Goal: Task Accomplishment & Management: Use online tool/utility

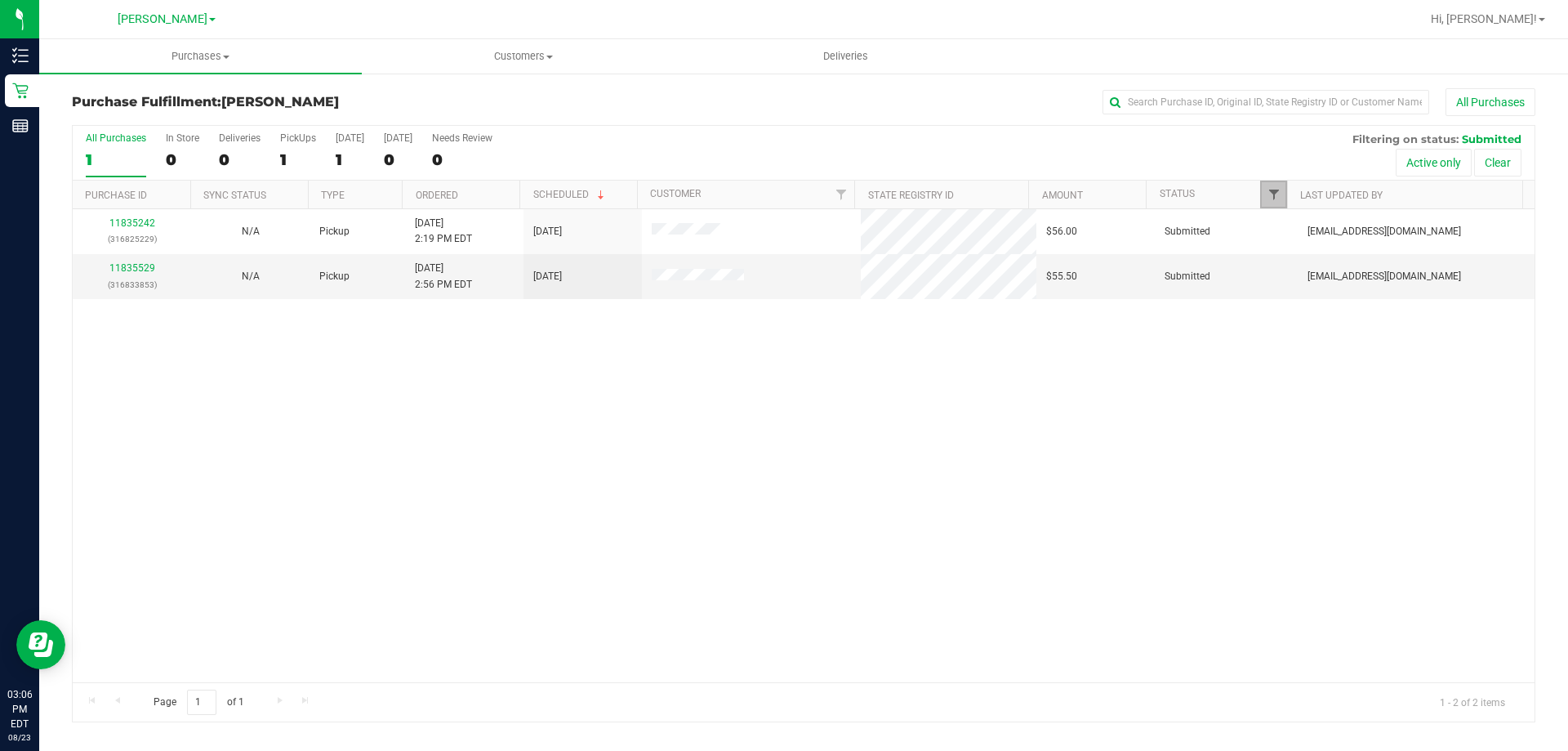
click at [1270, 191] on span "Filter" at bounding box center [1273, 194] width 13 height 13
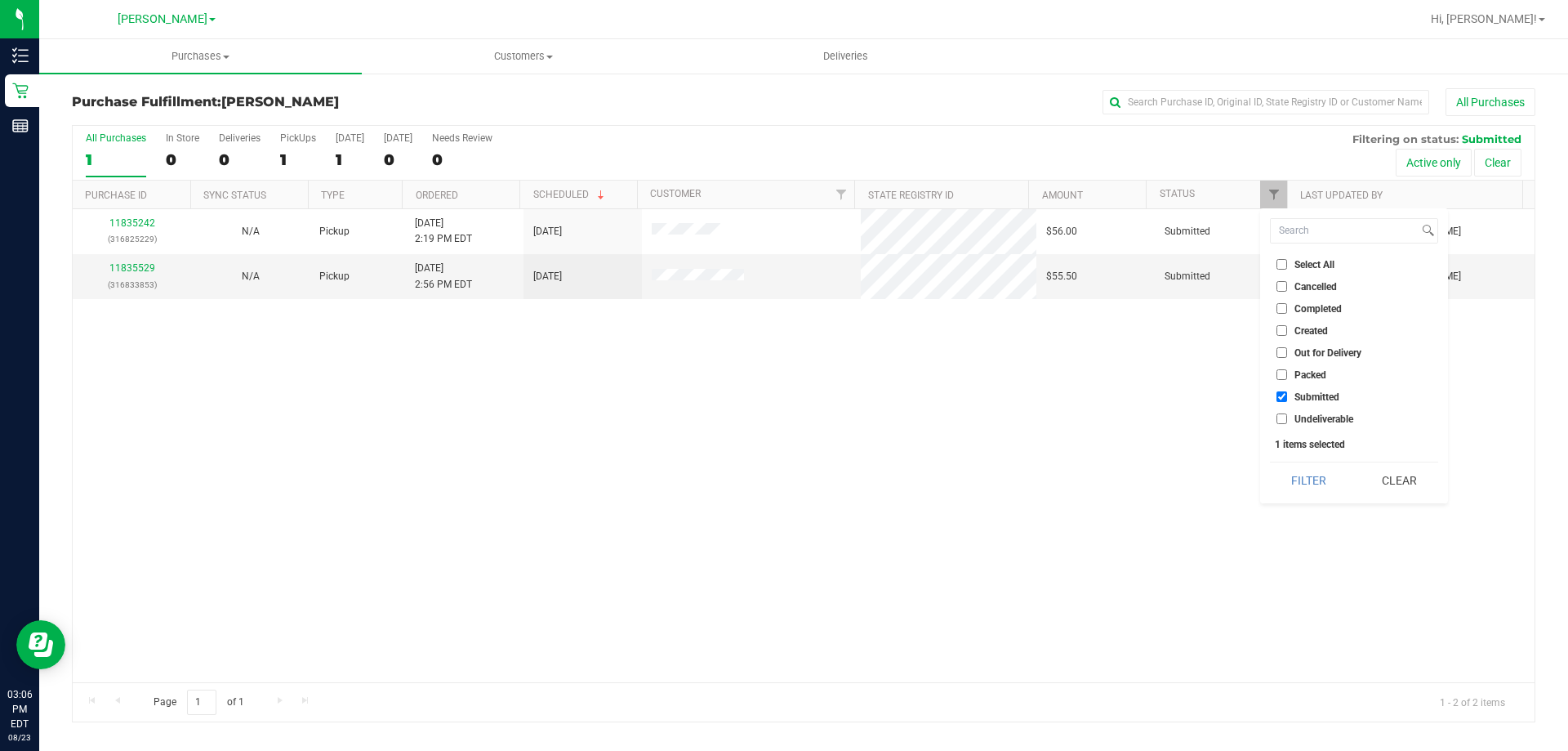
click at [1326, 368] on li "Packed" at bounding box center [1354, 374] width 168 height 17
click at [1317, 376] on span "Packed" at bounding box center [1310, 375] width 32 height 10
click at [1287, 376] on input "Packed" at bounding box center [1281, 375] width 11 height 11
checkbox input "true"
click at [1296, 396] on span "Submitted" at bounding box center [1316, 397] width 45 height 10
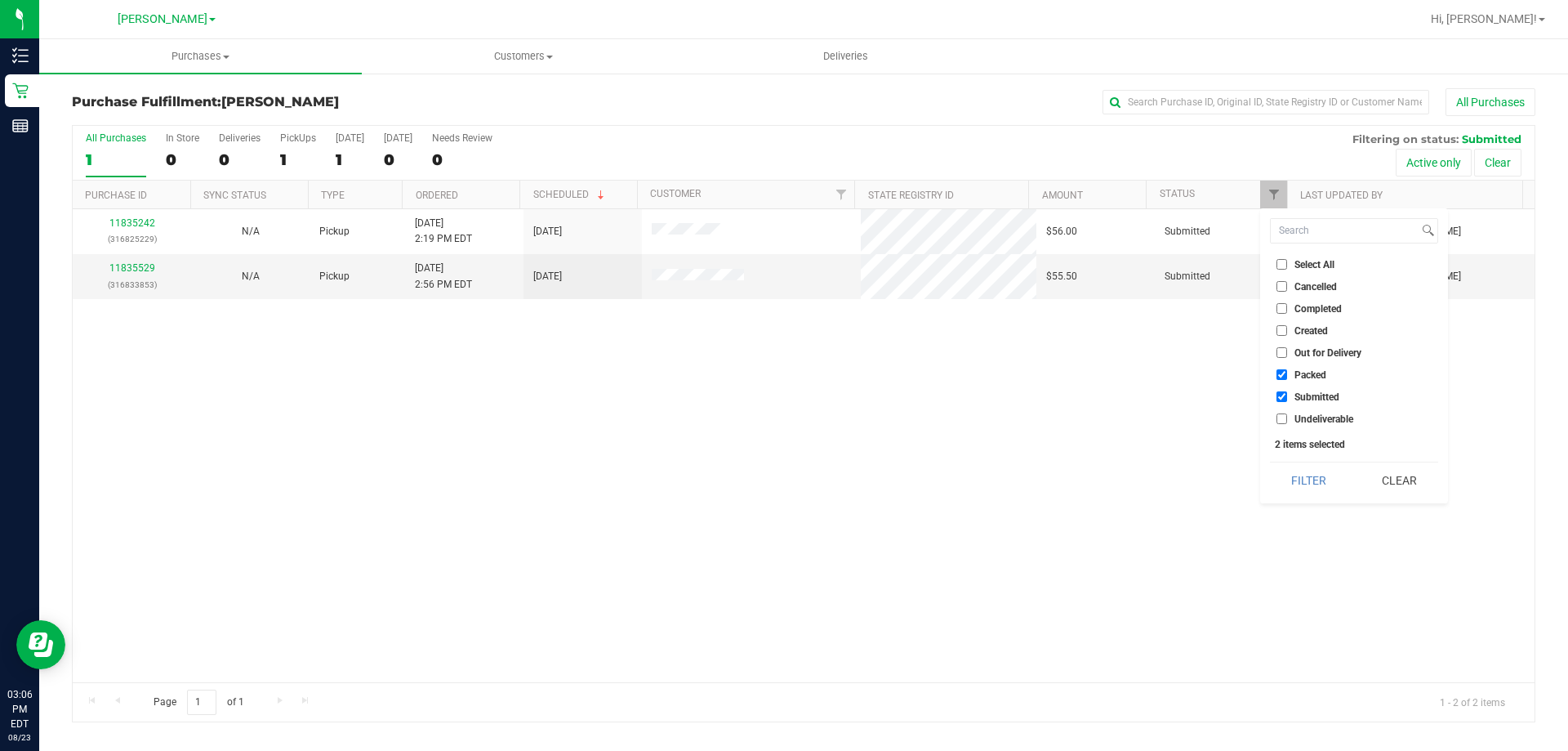
click at [1287, 396] on input "Submitted" at bounding box center [1281, 396] width 11 height 11
checkbox input "false"
click at [1320, 489] on button "Filter" at bounding box center [1309, 480] width 78 height 36
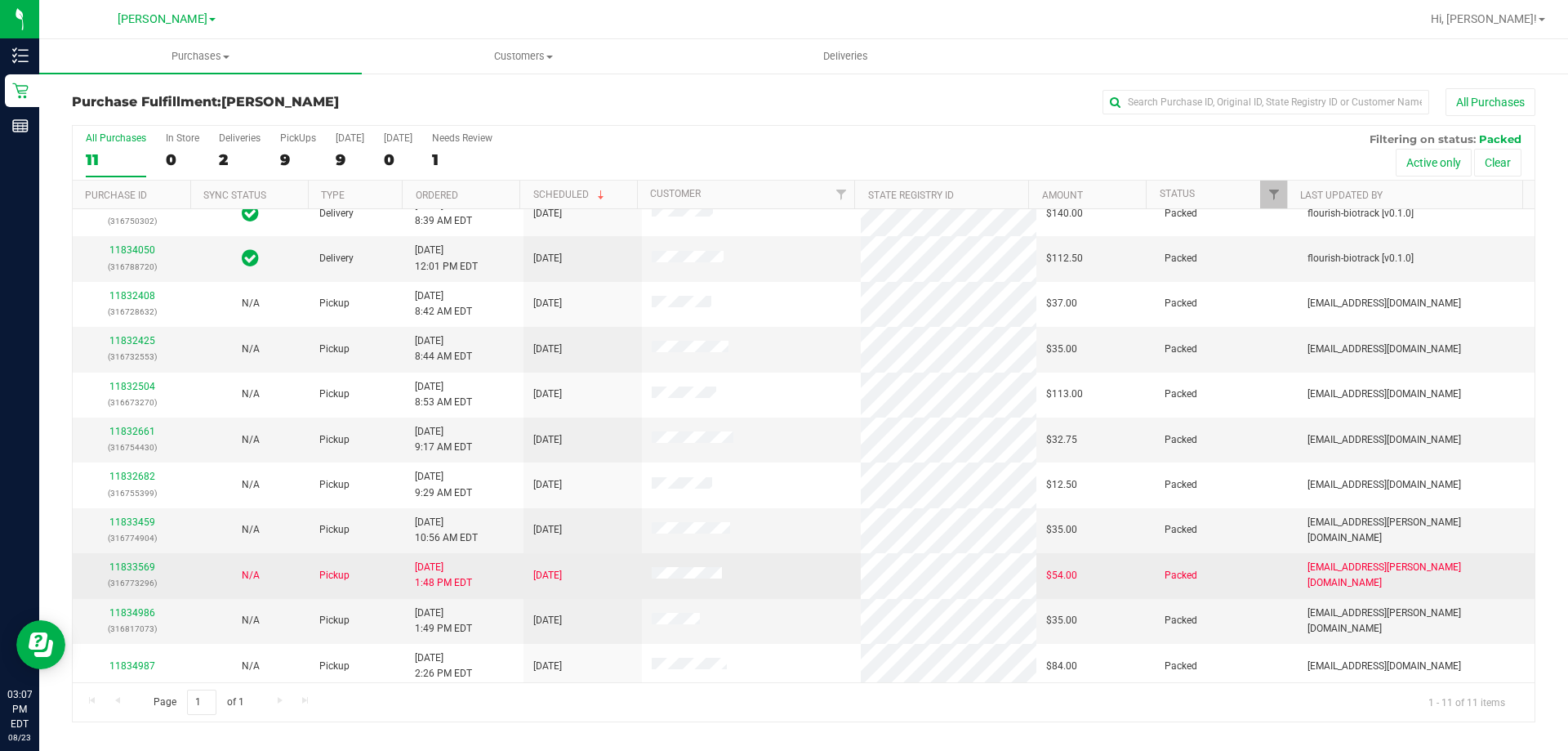
scroll to position [24, 0]
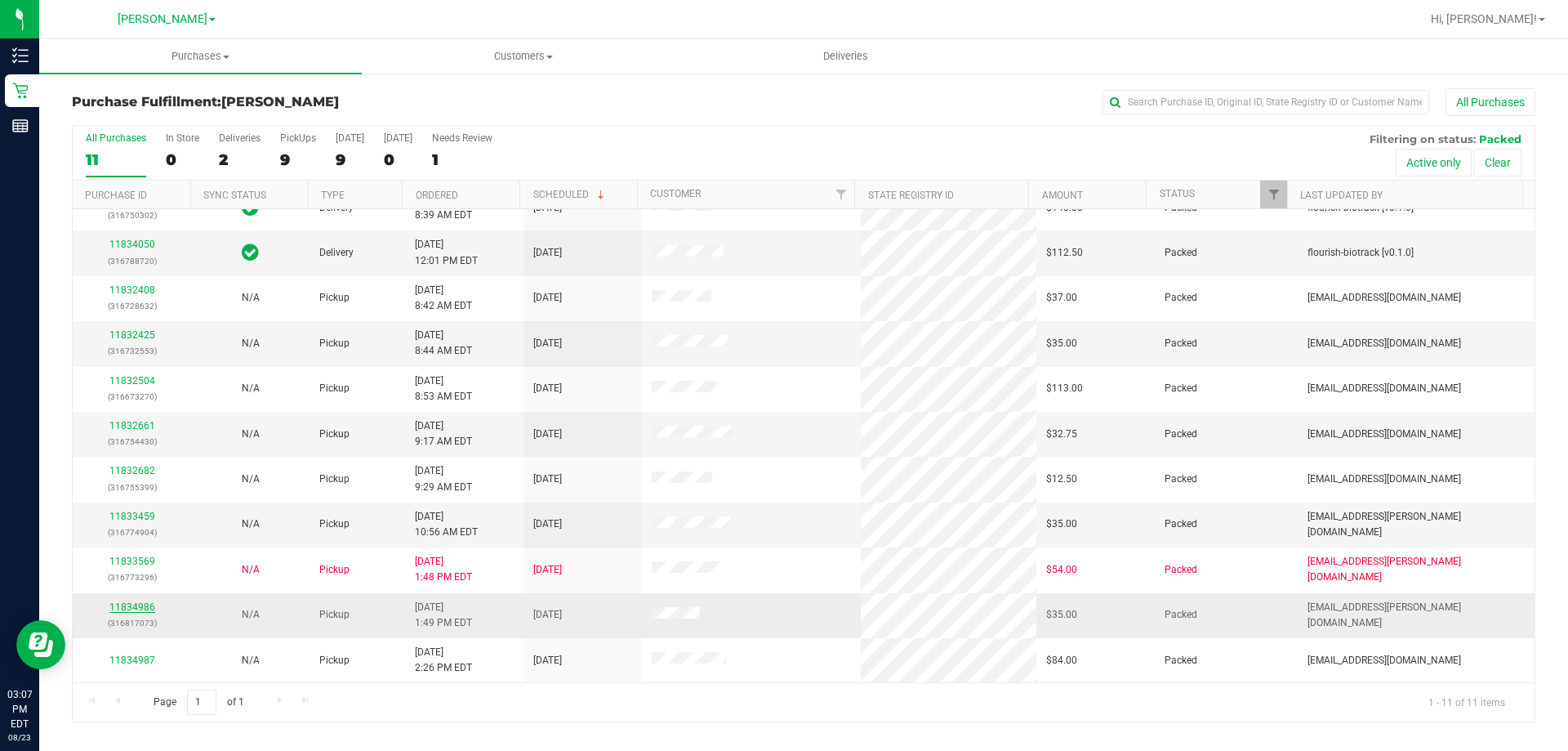
click at [140, 608] on link "11834986" at bounding box center [132, 607] width 46 height 12
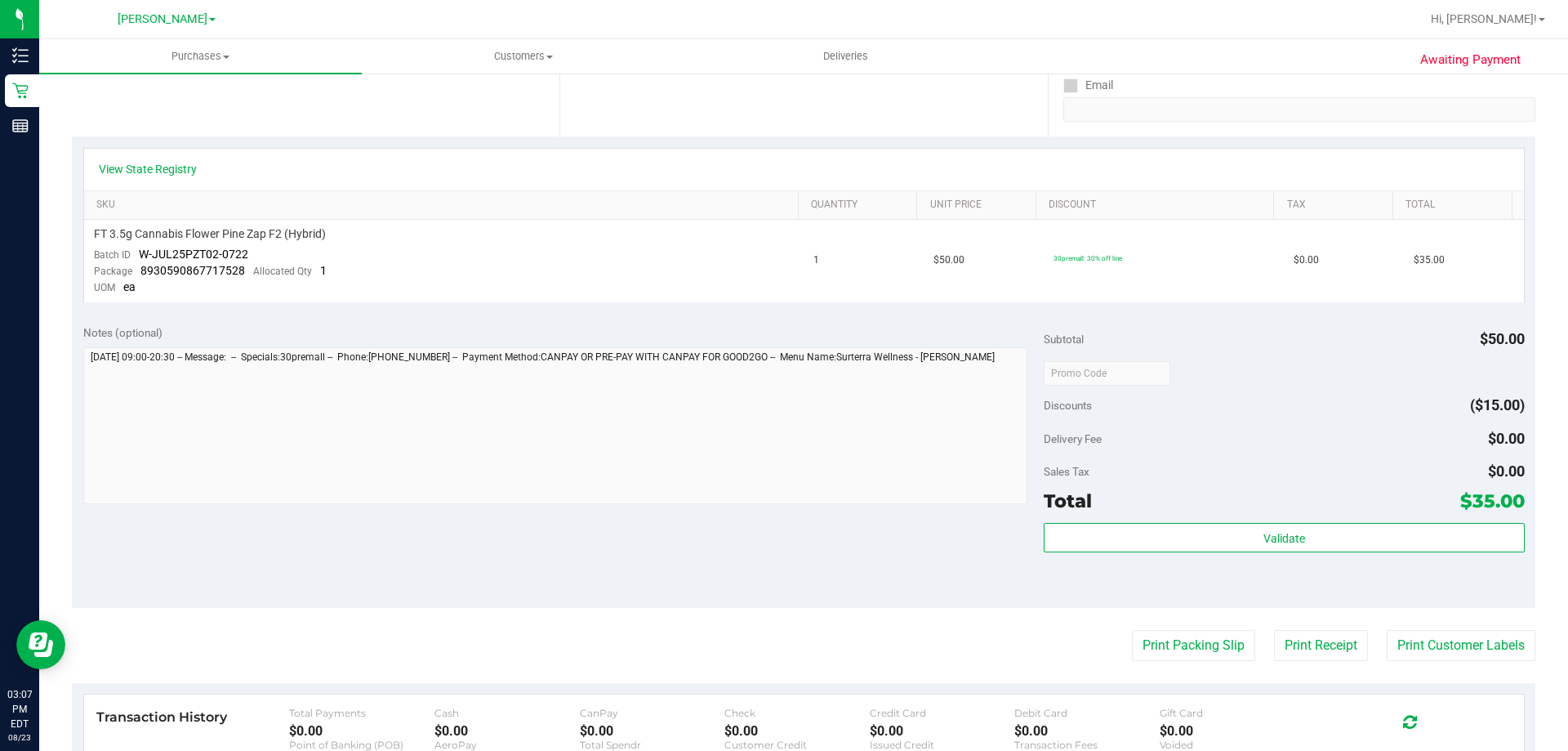
scroll to position [327, 0]
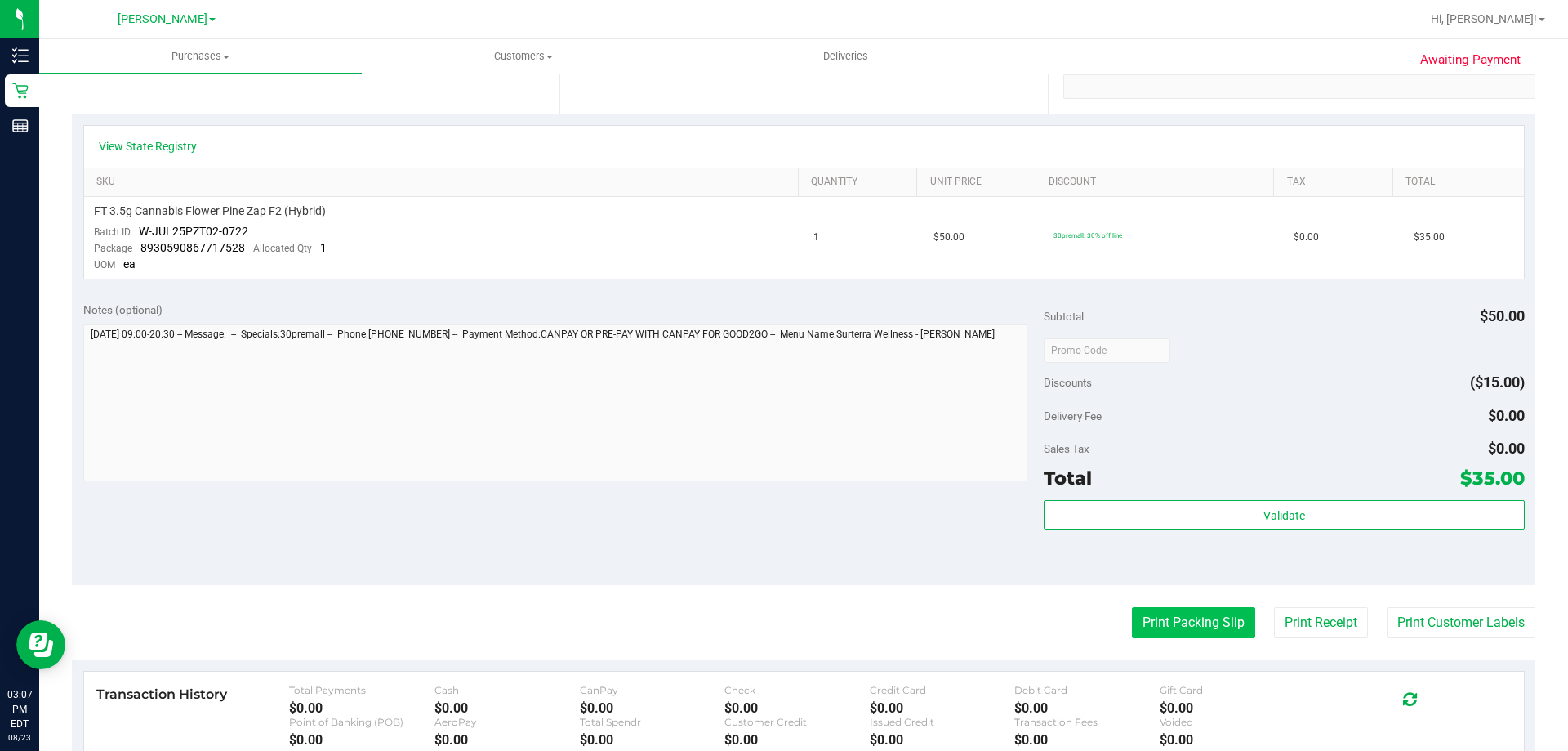
click at [1146, 634] on button "Print Packing Slip" at bounding box center [1194, 622] width 123 height 31
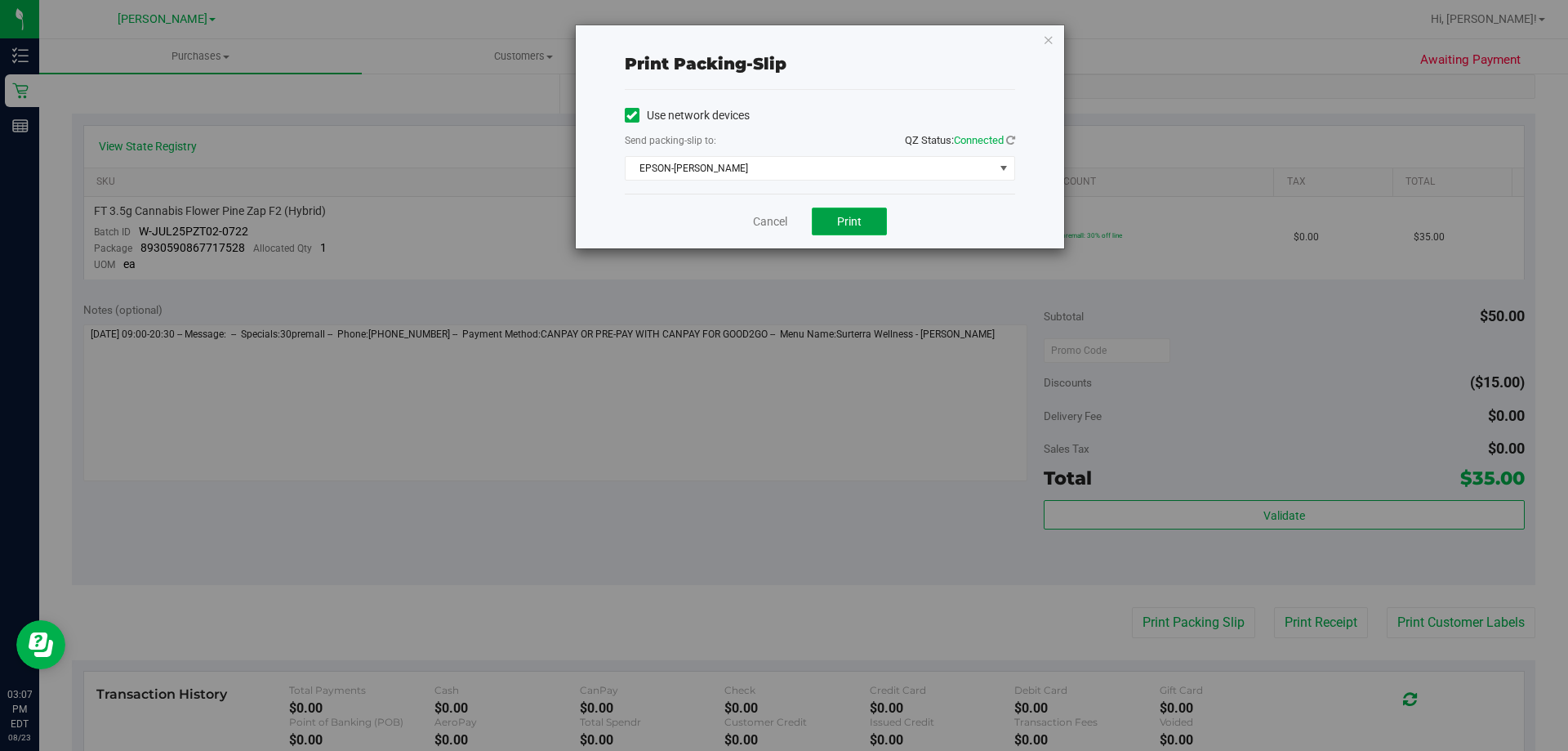
click at [871, 209] on button "Print" at bounding box center [849, 222] width 75 height 28
click at [1043, 43] on icon "button" at bounding box center [1049, 40] width 12 height 20
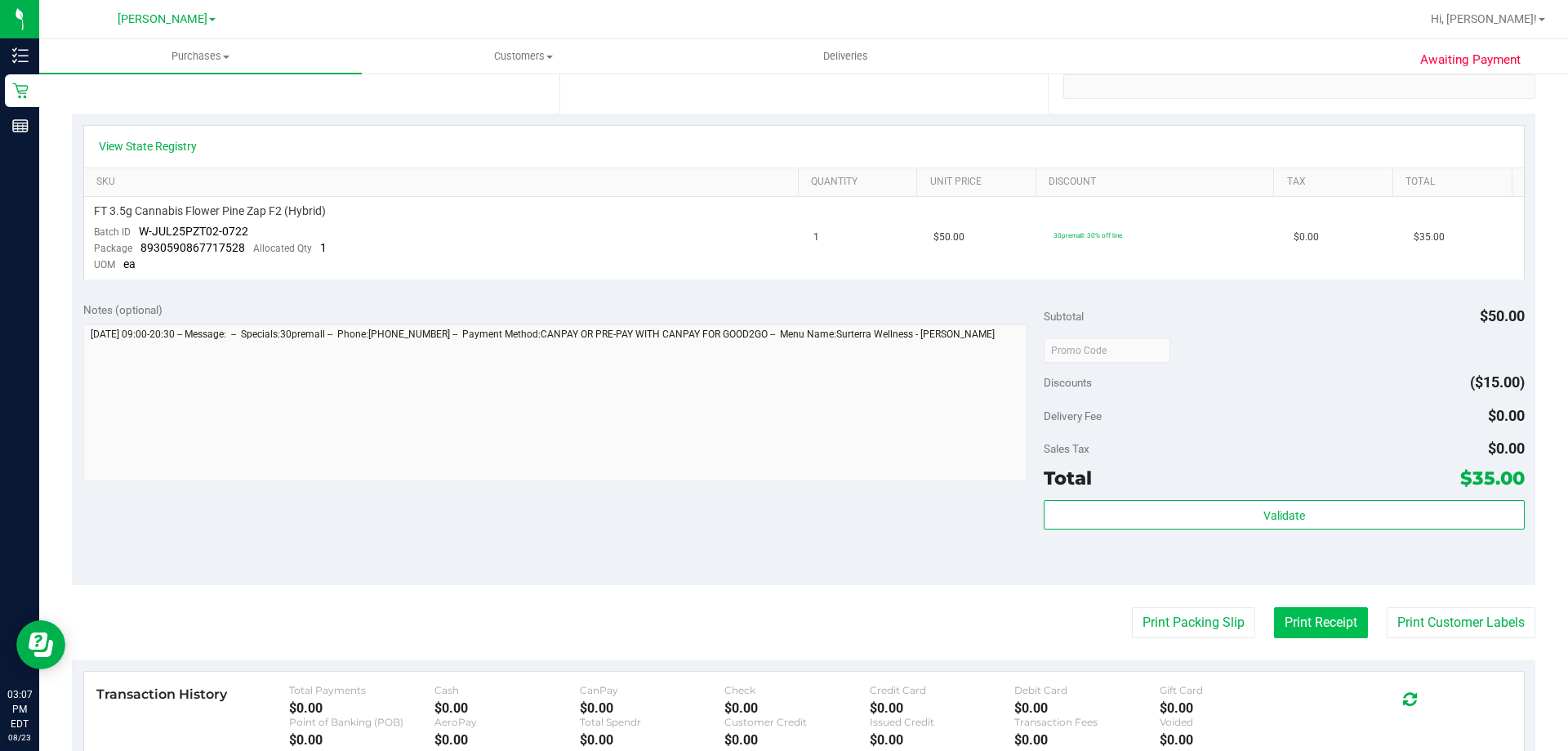
click at [1316, 629] on button "Print Receipt" at bounding box center [1321, 622] width 94 height 31
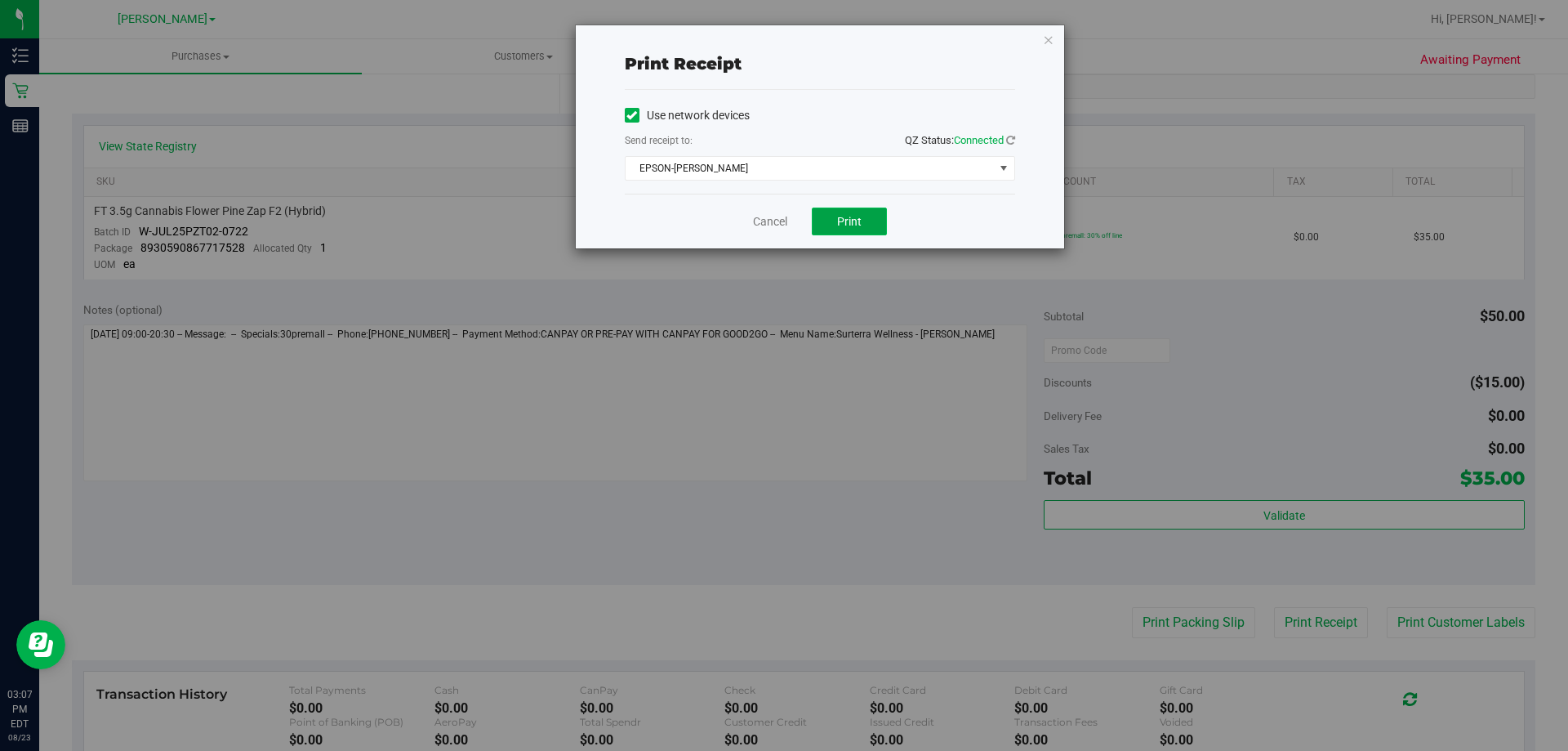
click at [860, 218] on span "Print" at bounding box center [849, 221] width 25 height 13
click at [1055, 35] on div "Print receipt Use network devices Send receipt to: QZ Status: Connected EPSON-[…" at bounding box center [820, 136] width 489 height 223
click at [1050, 35] on icon "button" at bounding box center [1049, 40] width 12 height 20
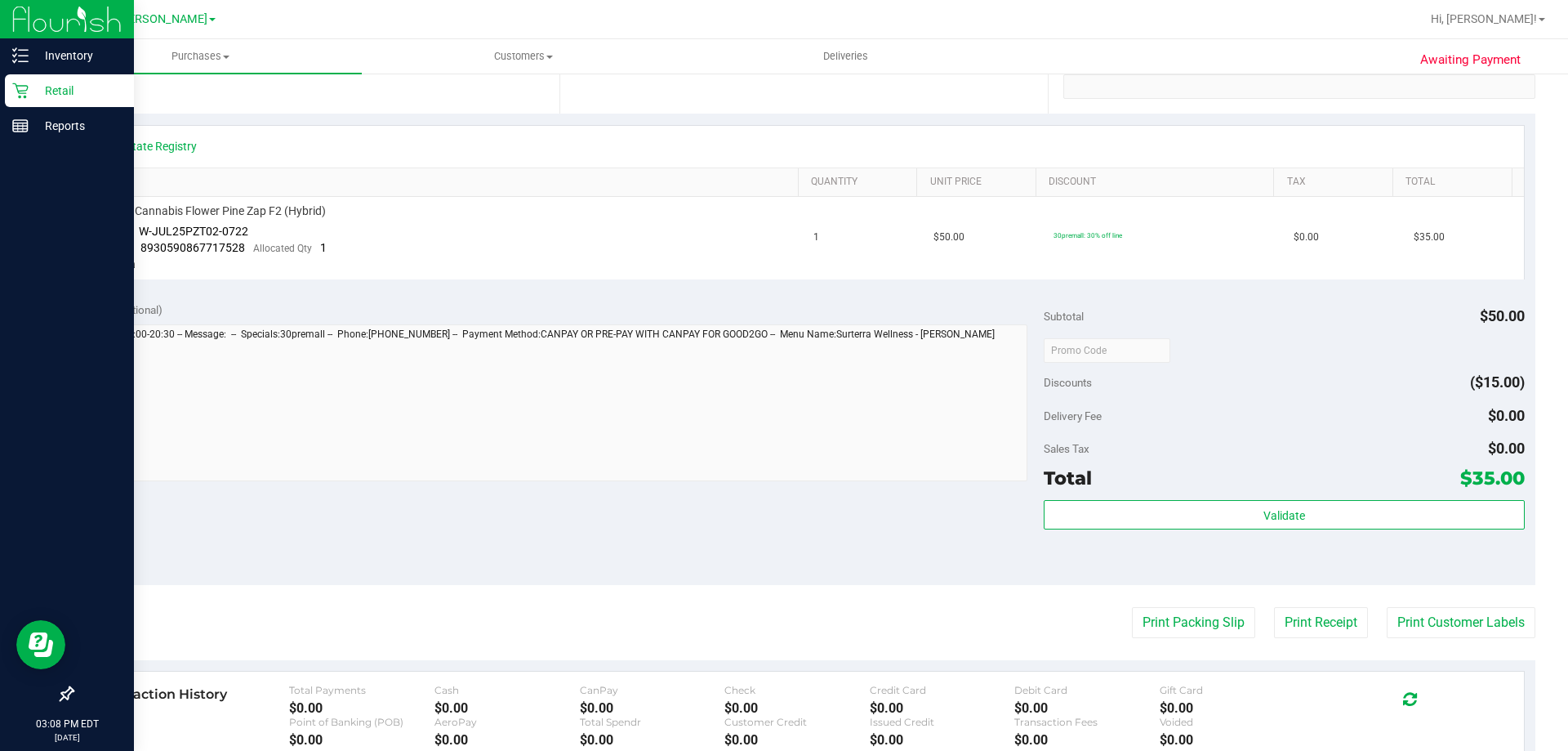
click at [28, 98] on icon at bounding box center [20, 90] width 16 height 16
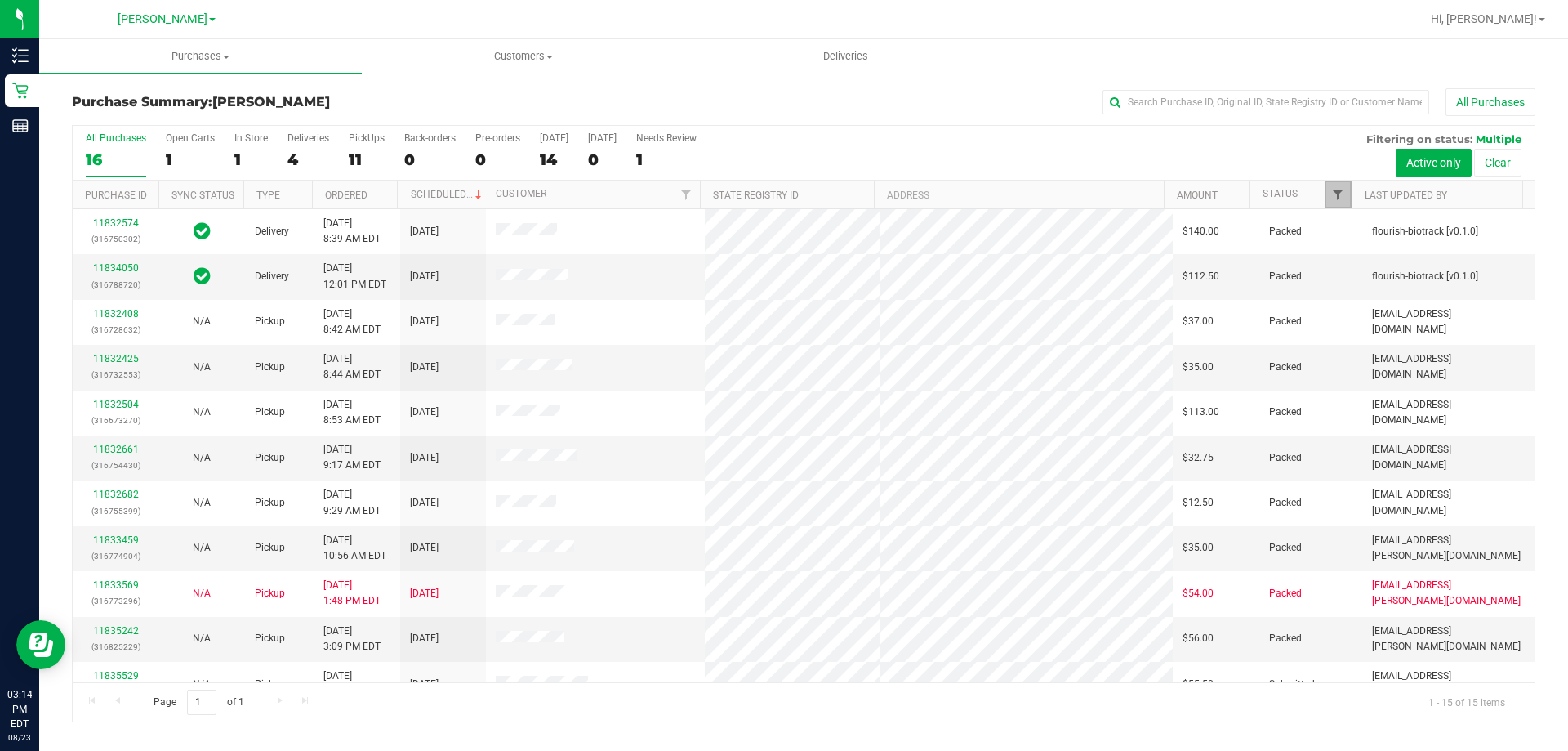
click at [1334, 196] on span "Filter" at bounding box center [1337, 194] width 13 height 13
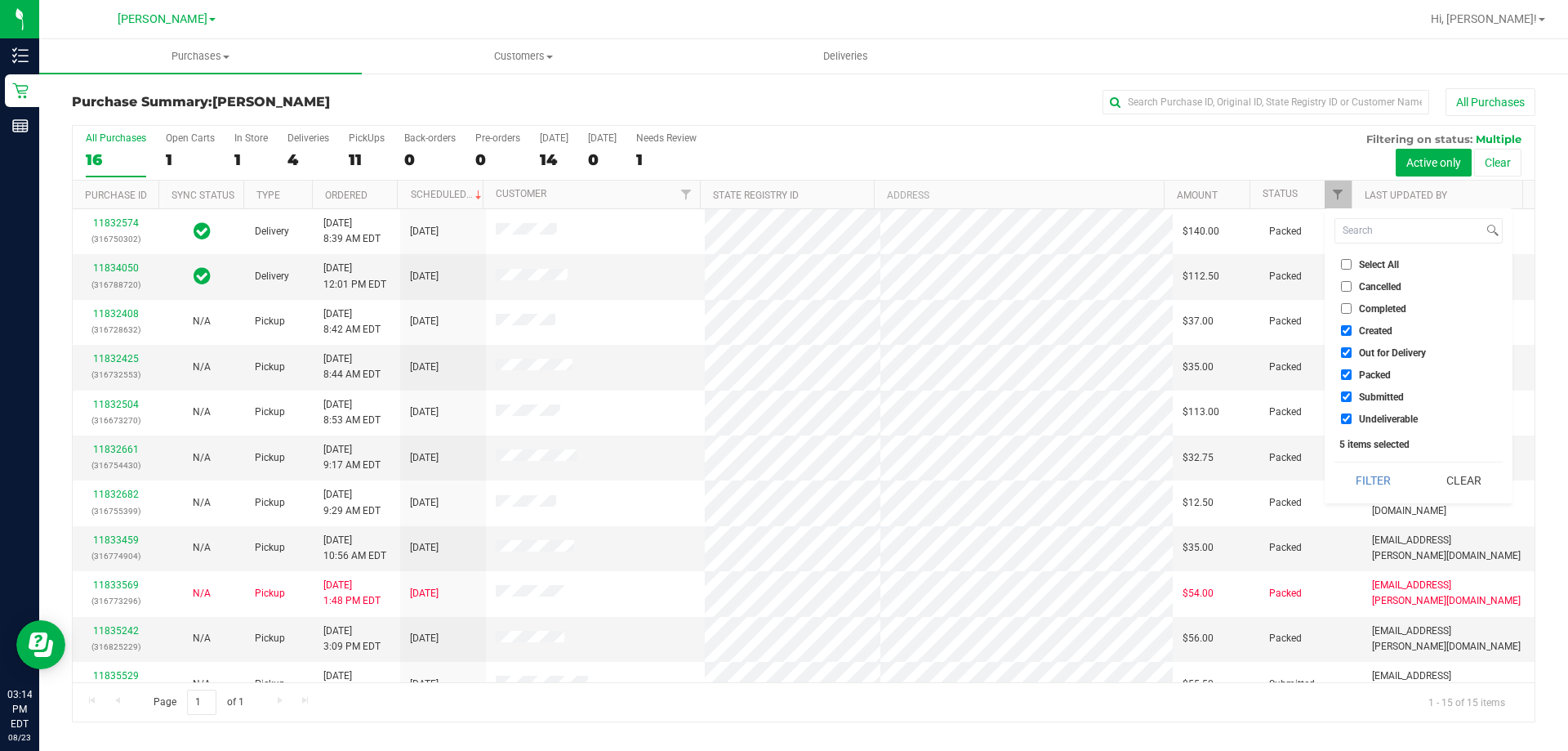
click at [1359, 264] on span "Select All" at bounding box center [1378, 264] width 40 height 10
click at [1352, 264] on input "Select All" at bounding box center [1346, 264] width 11 height 11
checkbox input "true"
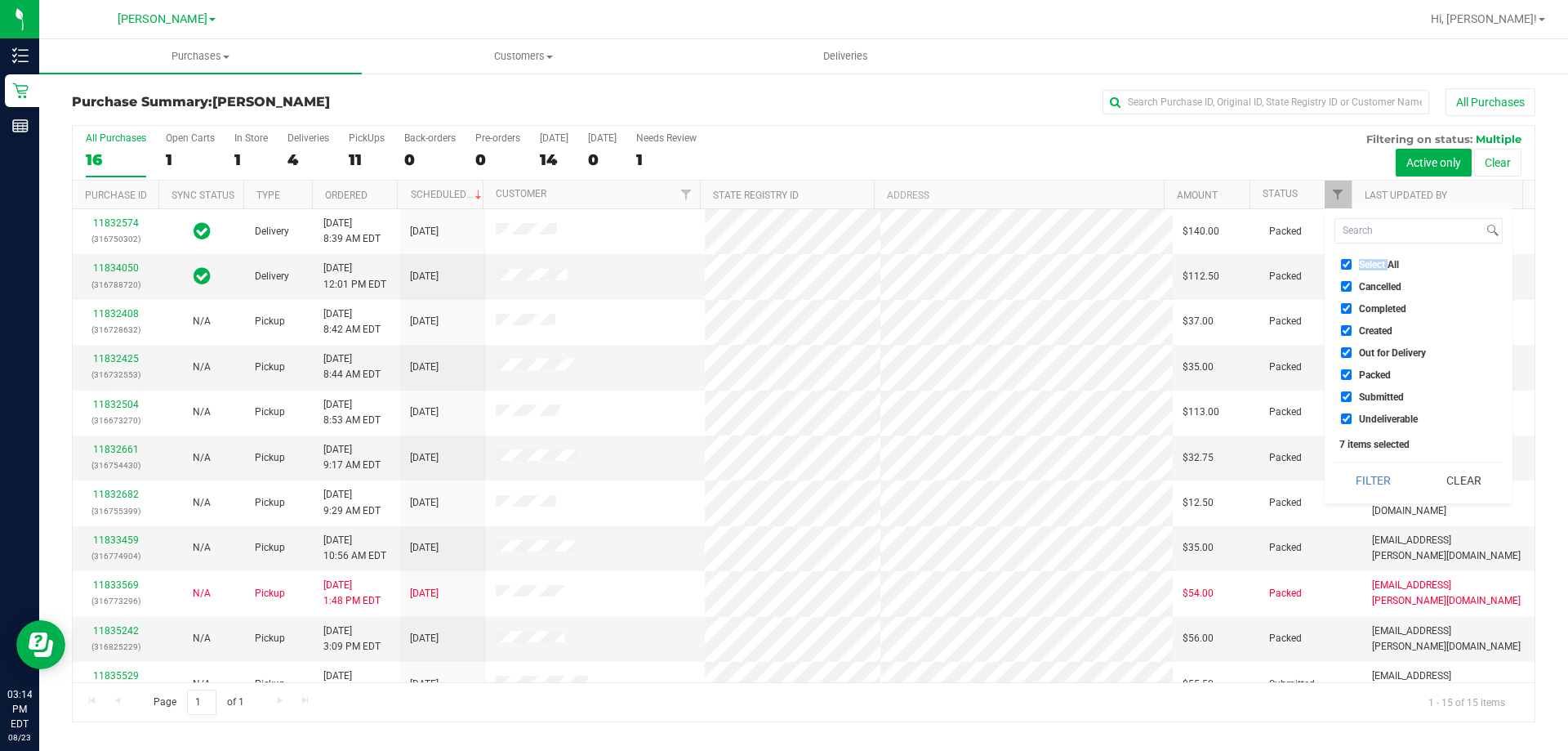
click at [1359, 264] on span "Select All" at bounding box center [1378, 264] width 40 height 10
click at [1352, 264] on input "Select All" at bounding box center [1346, 264] width 11 height 11
checkbox input "false"
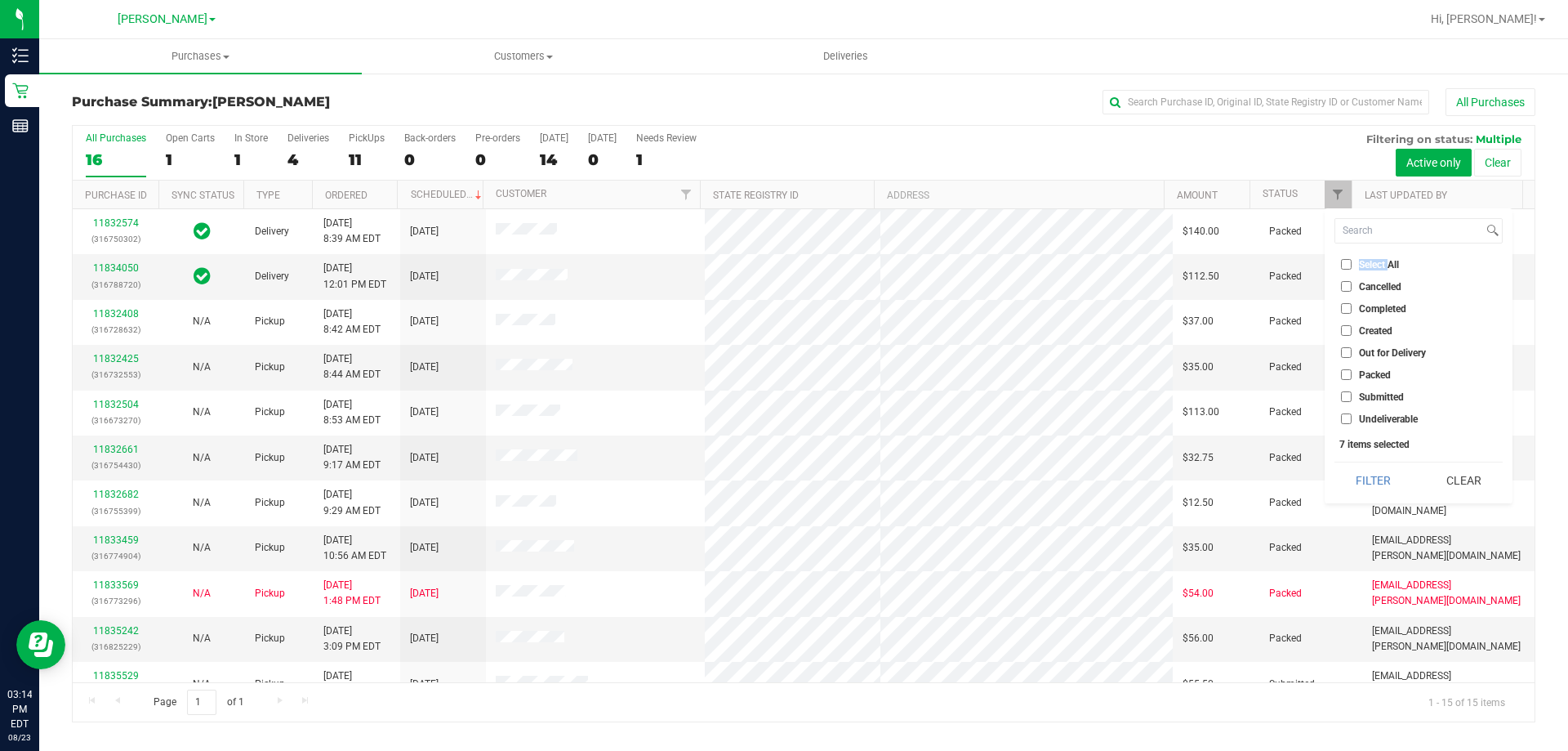
checkbox input "false"
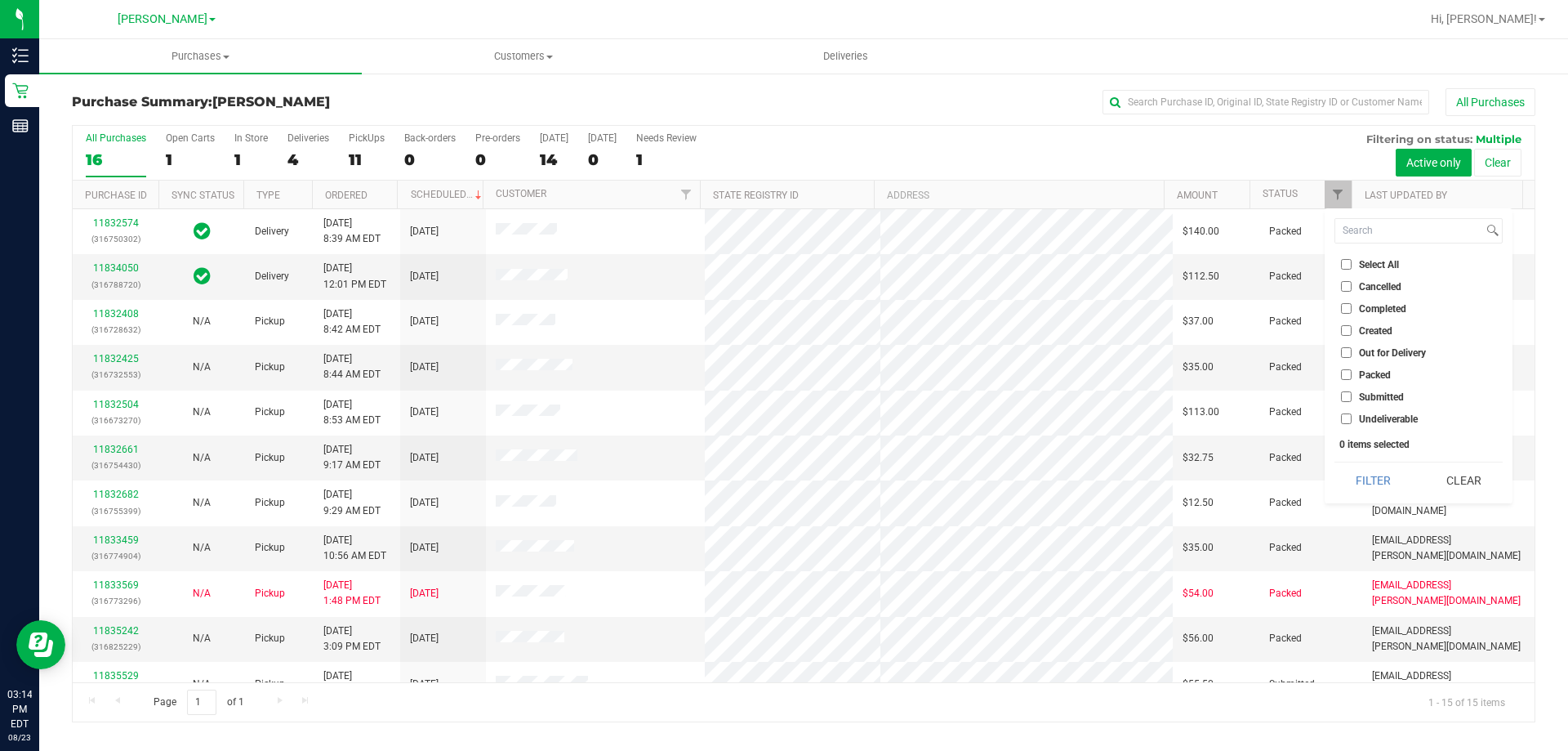
click at [1361, 392] on span "Submitted" at bounding box center [1380, 397] width 45 height 10
click at [1352, 392] on input "Submitted" at bounding box center [1346, 396] width 11 height 11
checkbox input "true"
click at [1375, 489] on button "Filter" at bounding box center [1373, 480] width 78 height 36
